Goal: Information Seeking & Learning: Learn about a topic

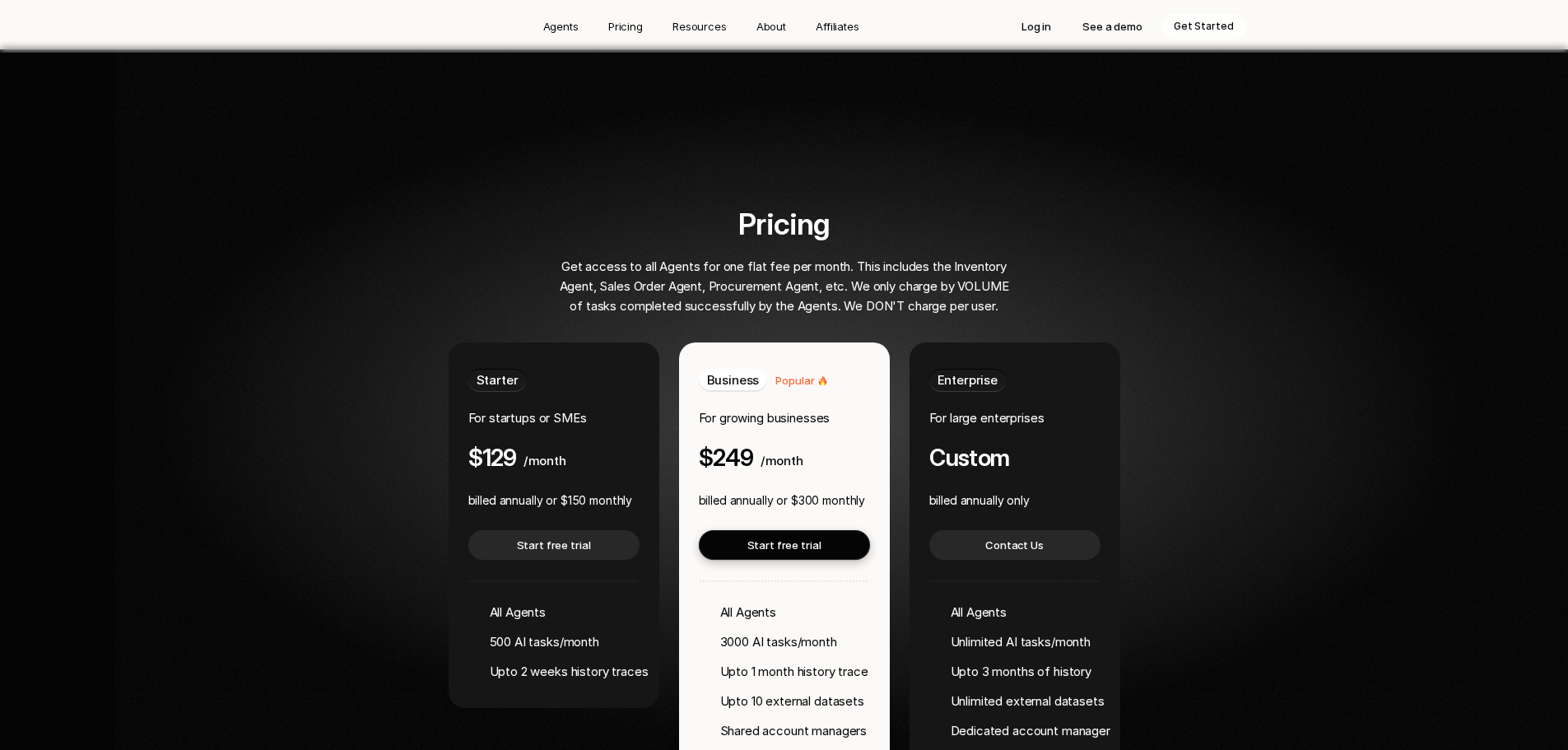
scroll to position [2986, 0]
drag, startPoint x: 762, startPoint y: 409, endPoint x: 694, endPoint y: 410, distance: 68.0
click at [694, 410] on div "Business Popular For growing businesses $249 /month billed annually or $300 mon…" at bounding box center [784, 554] width 211 height 424
click at [801, 491] on p "billed annually or $300 monthly" at bounding box center [782, 500] width 167 height 20
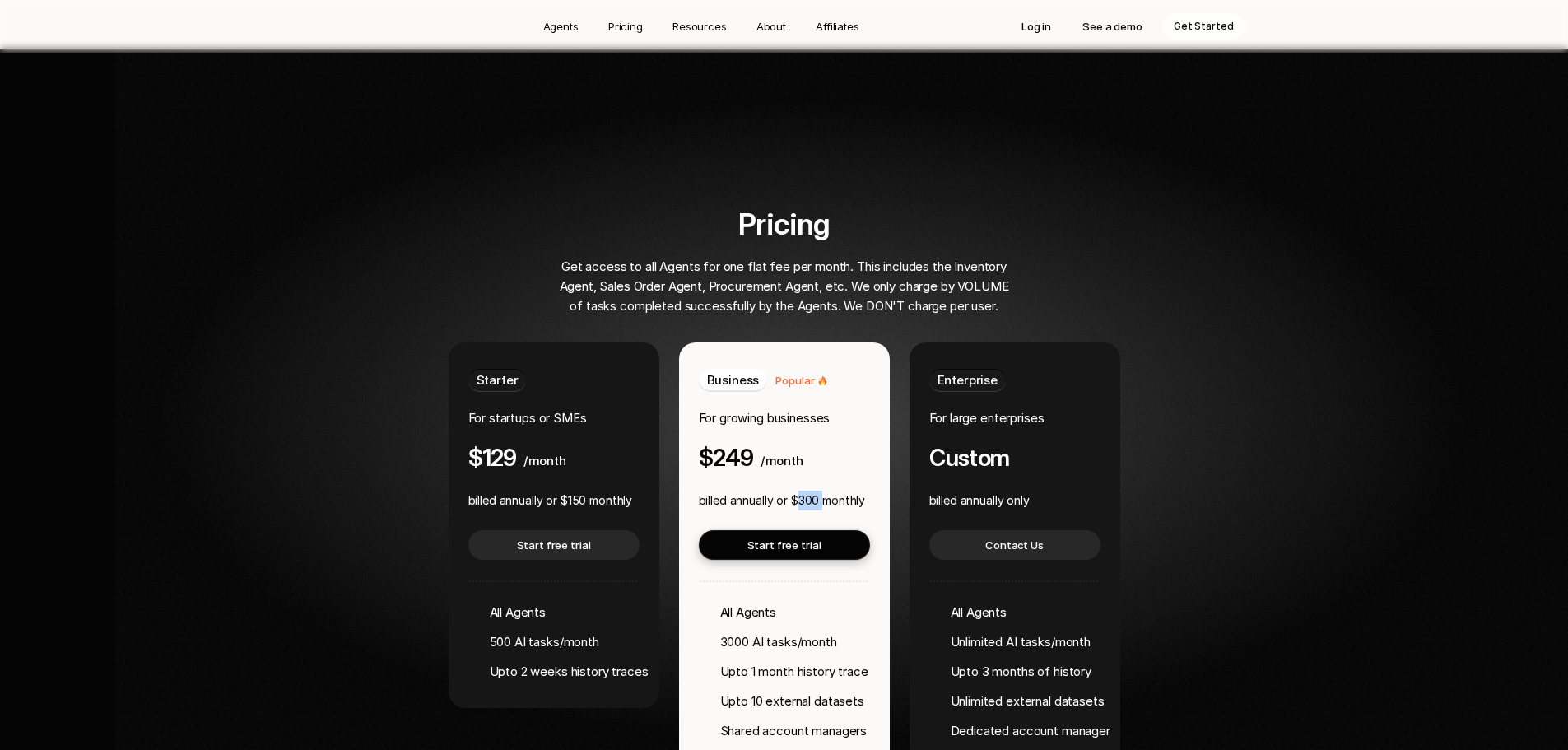
copy p "300"
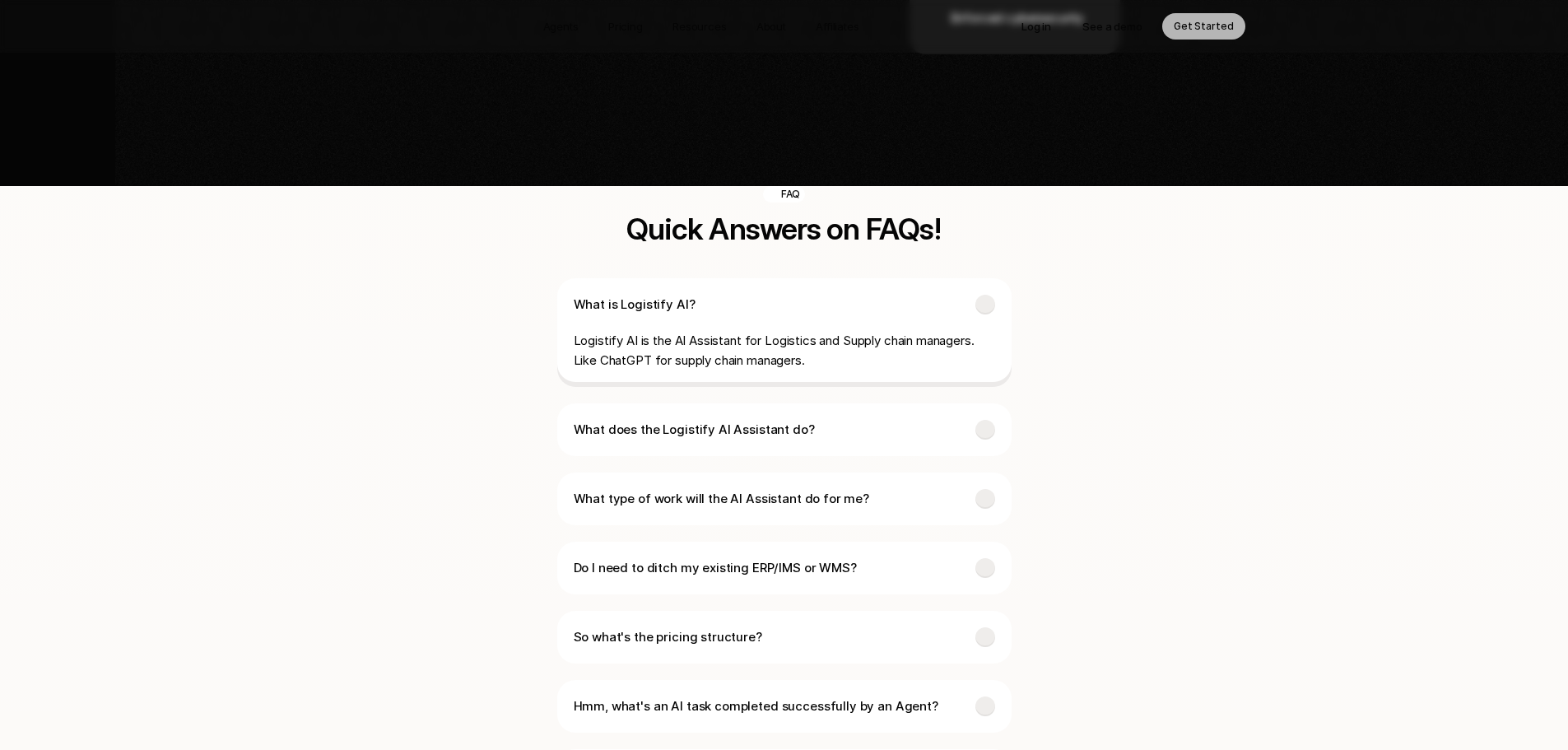
scroll to position [3810, 0]
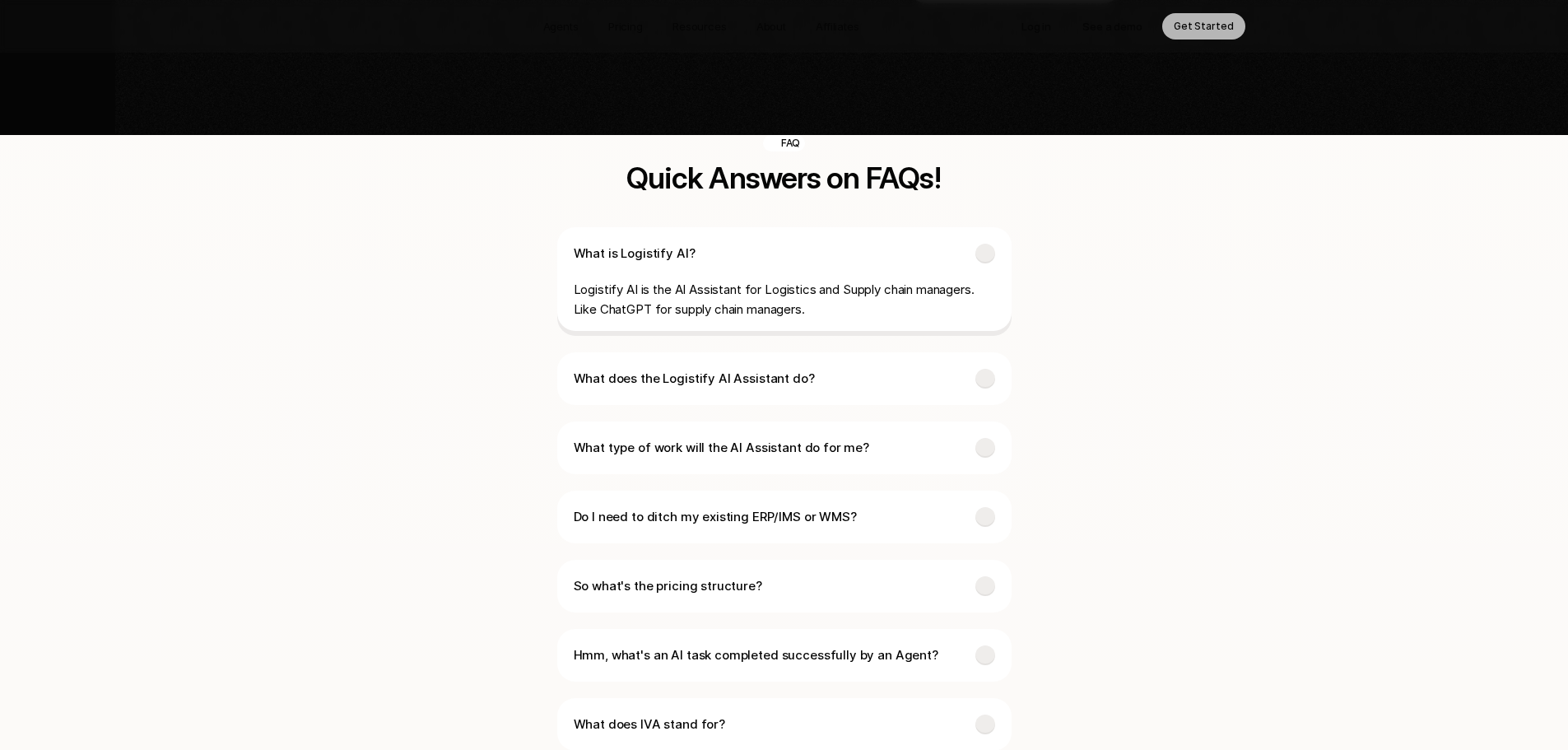
click at [900, 491] on div "Do I need to ditch my existing ERP/IMS or WMS?" at bounding box center [784, 517] width 454 height 52
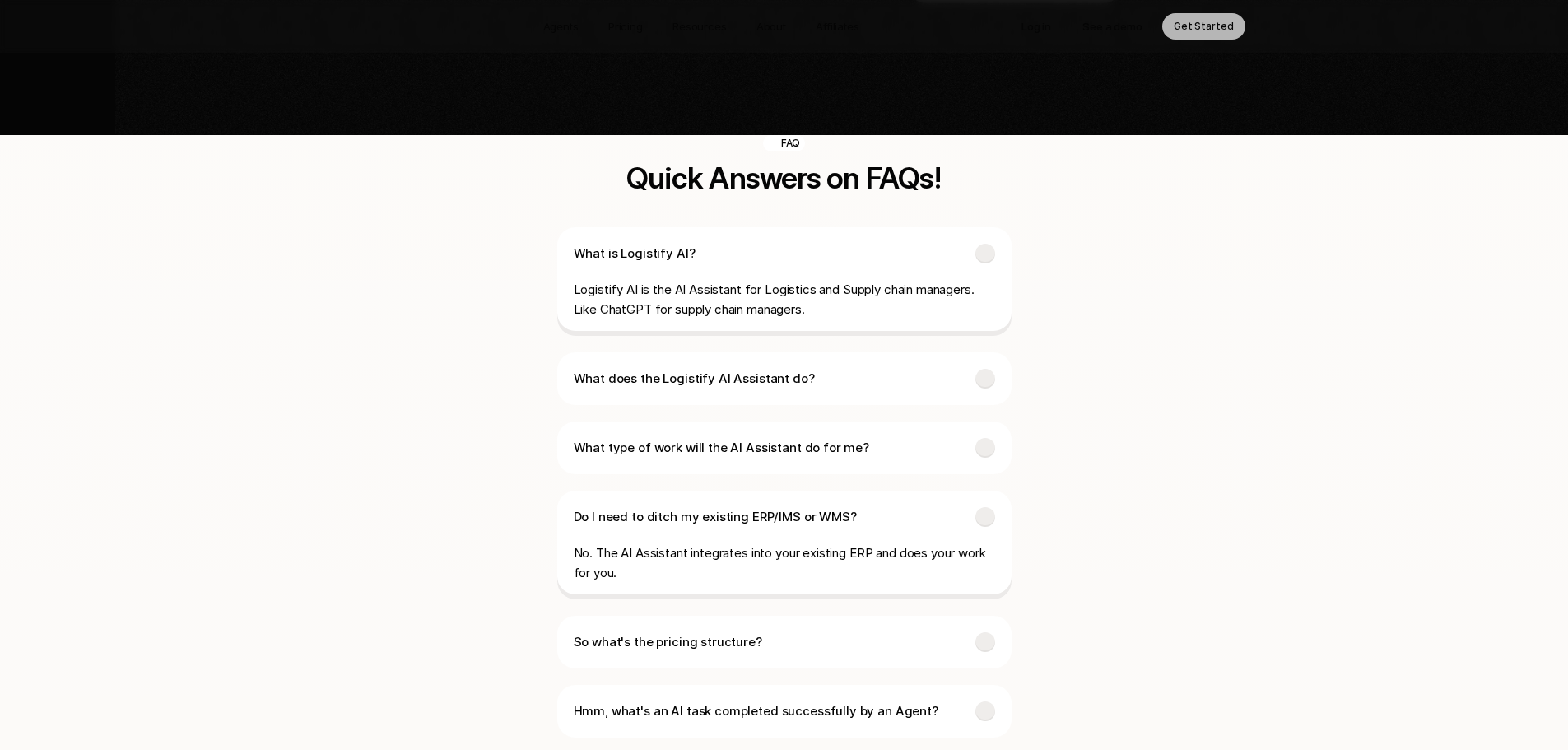
click at [900, 491] on div "Do I need to ditch my existing ERP/IMS or WMS? No. The AI Assistant integrates …" at bounding box center [784, 545] width 454 height 108
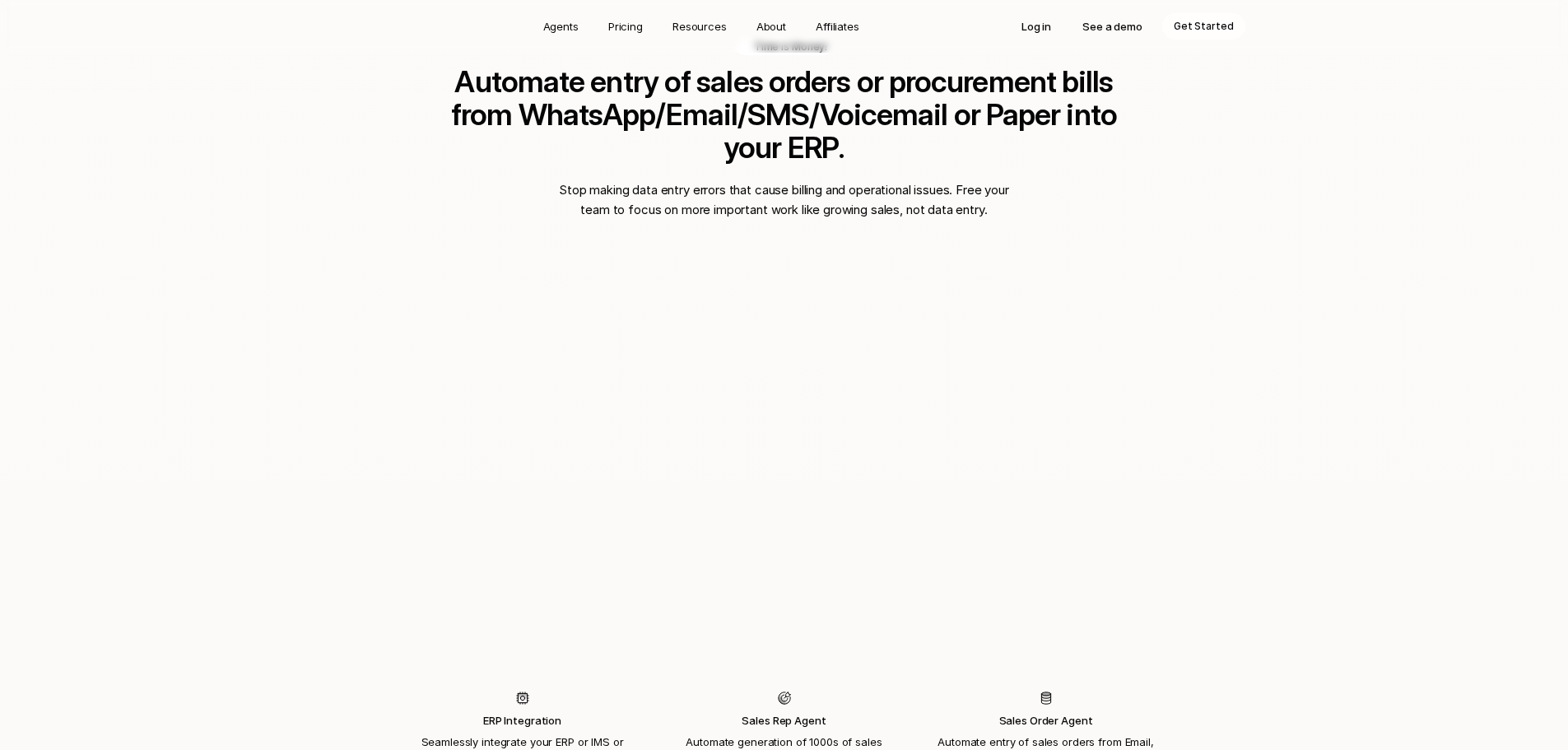
scroll to position [1104, 0]
